Goal: Task Accomplishment & Management: Use online tool/utility

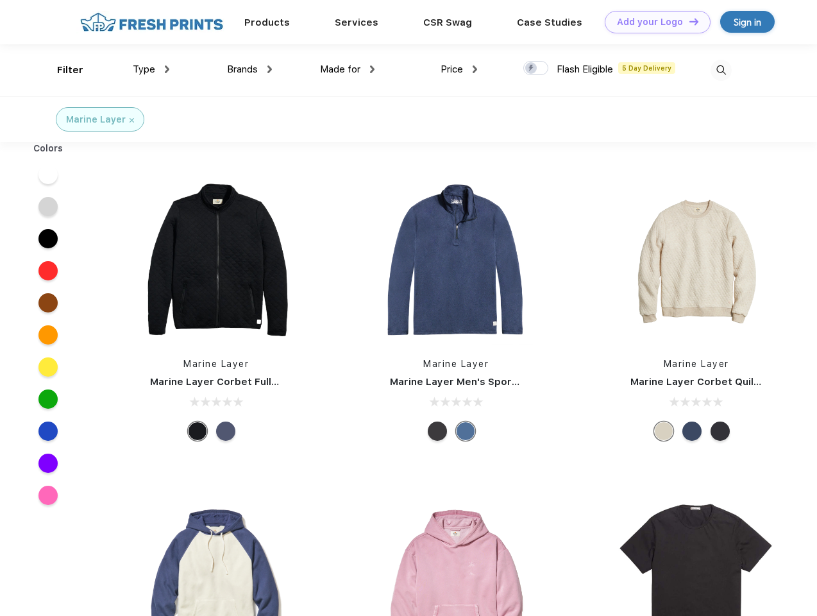
scroll to position [1, 0]
click at [653, 22] on link "Add your Logo Design Tool" at bounding box center [658, 22] width 106 height 22
click at [0, 0] on div "Design Tool" at bounding box center [0, 0] width 0 height 0
click at [688, 21] on link "Add your Logo Design Tool" at bounding box center [658, 22] width 106 height 22
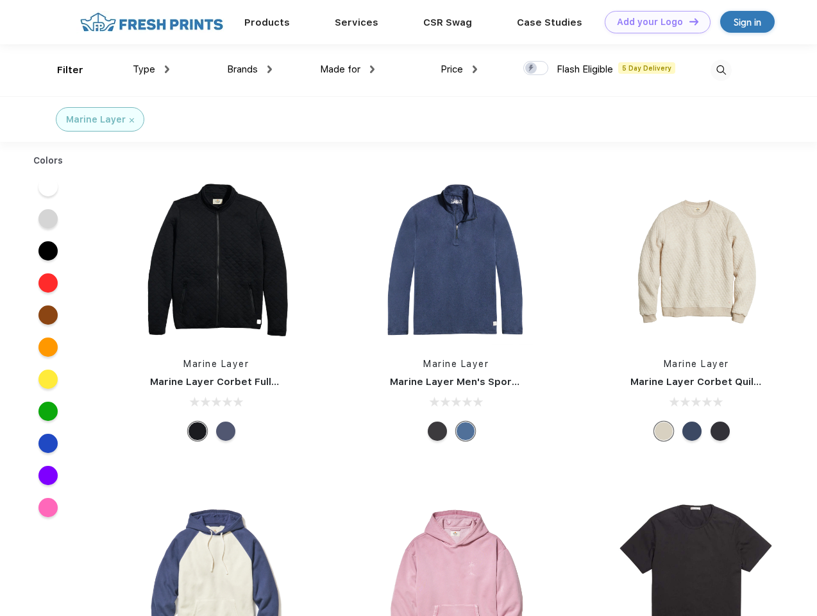
click at [62, 70] on div "Filter" at bounding box center [70, 70] width 26 height 15
click at [151, 69] on span "Type" at bounding box center [144, 69] width 22 height 12
click at [249, 69] on span "Brands" at bounding box center [242, 69] width 31 height 12
click at [348, 69] on span "Made for" at bounding box center [340, 69] width 40 height 12
click at [459, 69] on span "Price" at bounding box center [452, 69] width 22 height 12
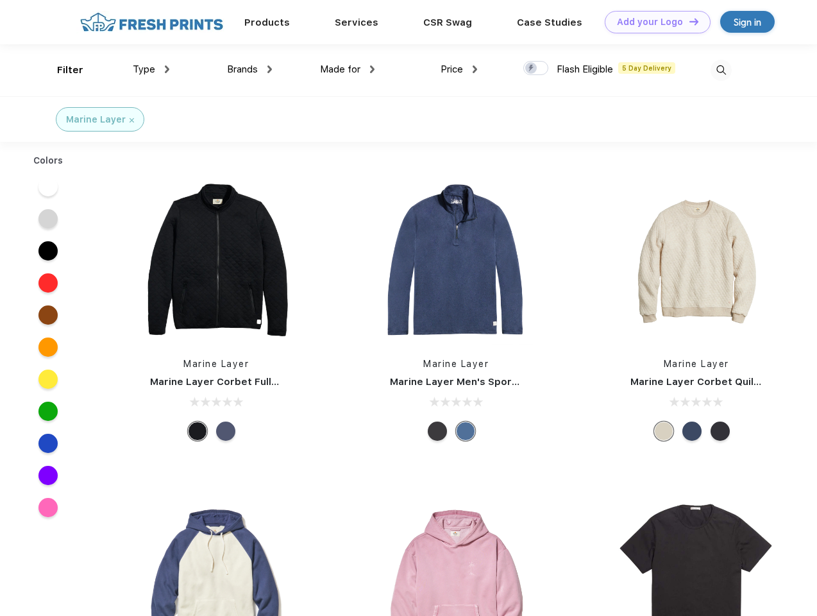
click at [536, 69] on div at bounding box center [535, 68] width 25 height 14
click at [532, 69] on input "checkbox" at bounding box center [527, 64] width 8 height 8
click at [721, 70] on img at bounding box center [721, 70] width 21 height 21
